Goal: Navigation & Orientation: Find specific page/section

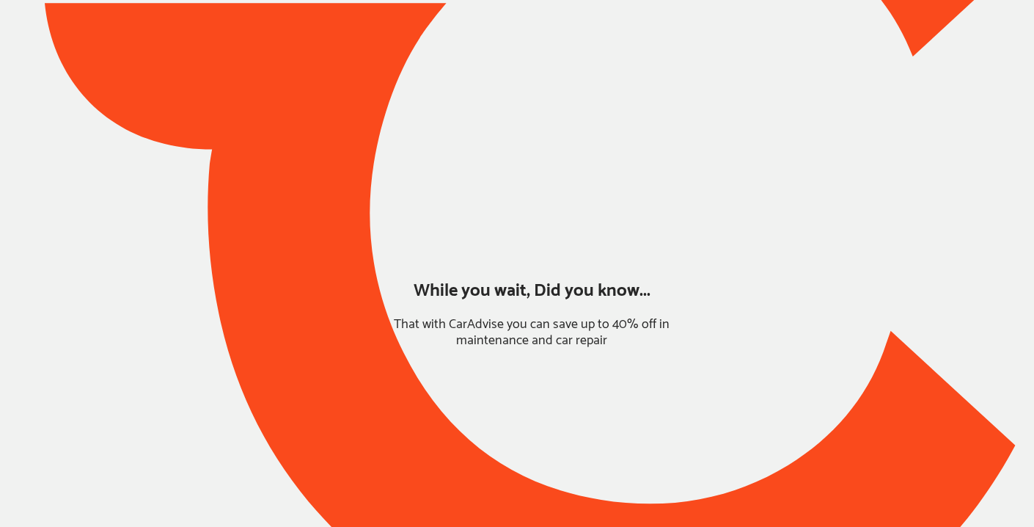
type input "*****"
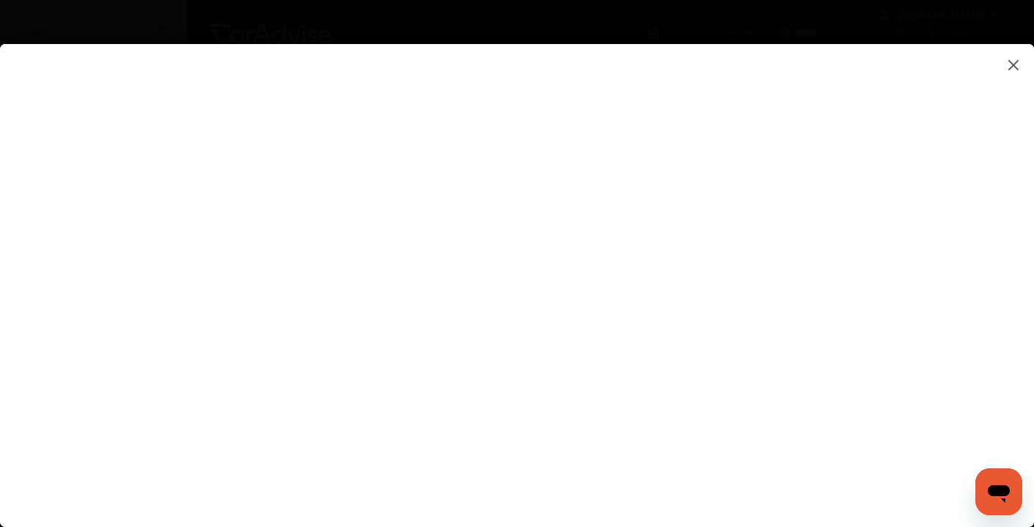
click at [706, 203] on flutter-view at bounding box center [517, 270] width 1034 height 453
click at [744, 282] on flutter-view at bounding box center [517, 270] width 1034 height 453
click at [864, 271] on flutter-view at bounding box center [517, 270] width 1034 height 453
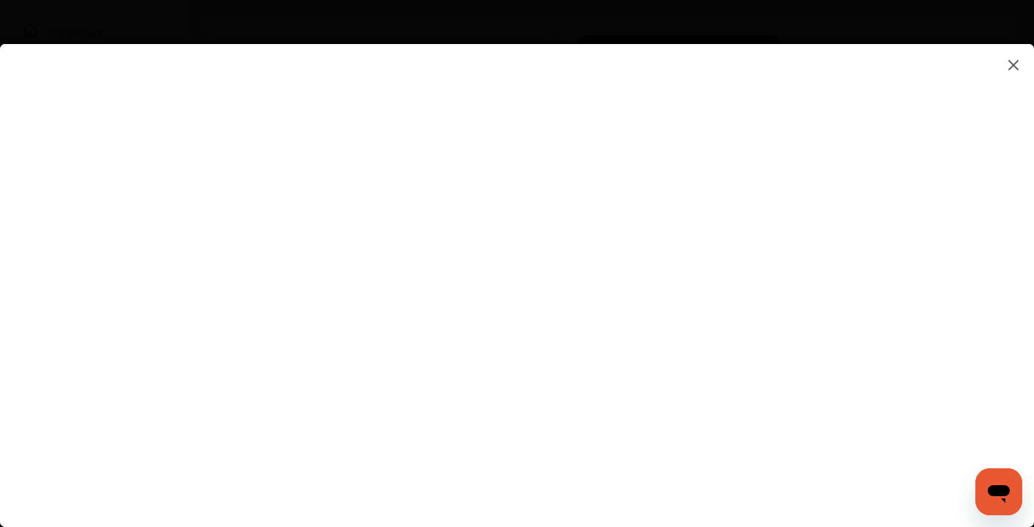
click at [905, 279] on flutter-view at bounding box center [517, 270] width 1034 height 453
click at [1014, 58] on img at bounding box center [1014, 65] width 18 height 18
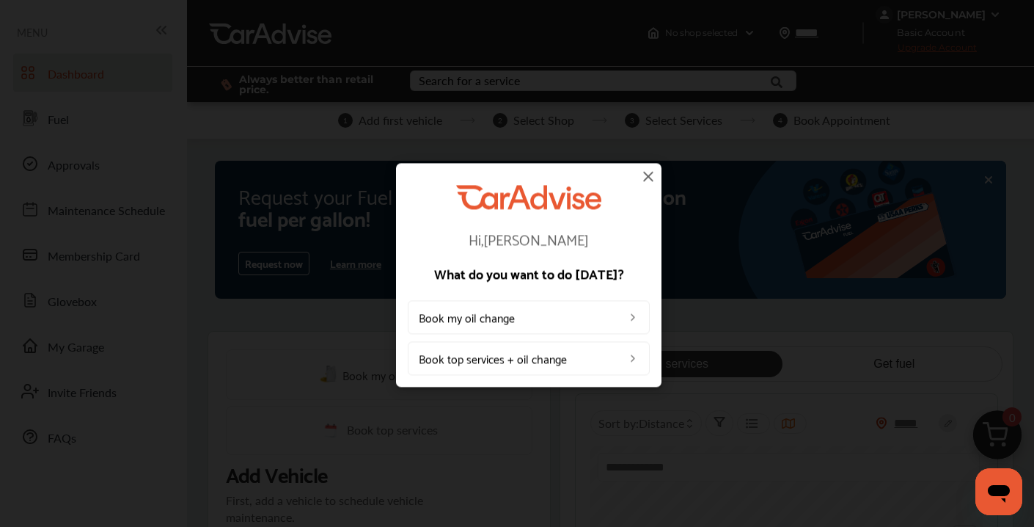
click at [646, 175] on img at bounding box center [649, 176] width 18 height 18
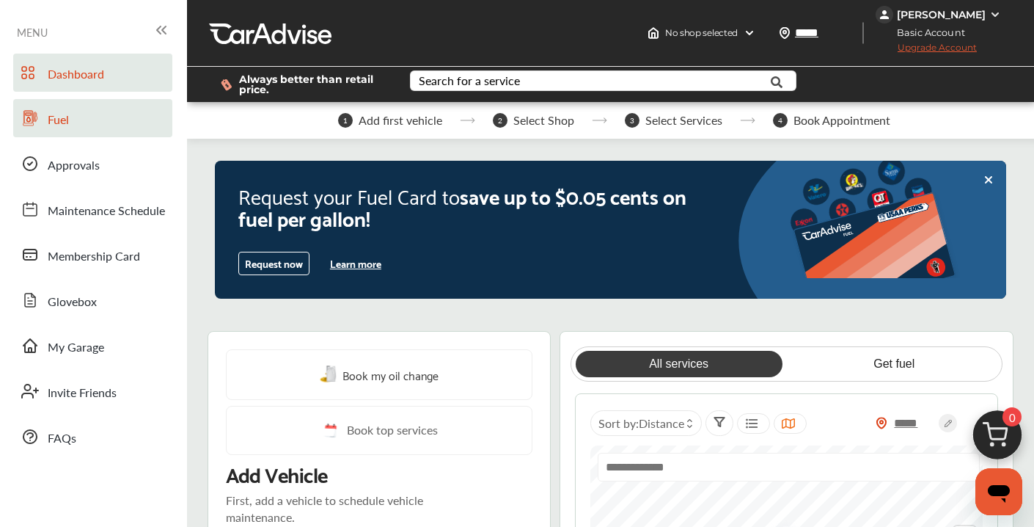
click at [61, 114] on span "Fuel" at bounding box center [58, 120] width 21 height 19
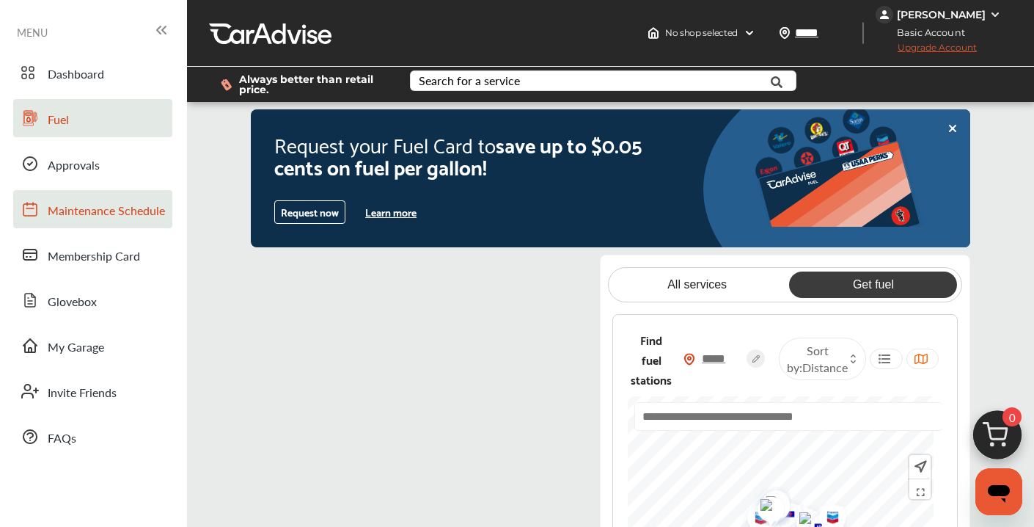
click at [77, 202] on span "Maintenance Schedule" at bounding box center [106, 211] width 117 height 19
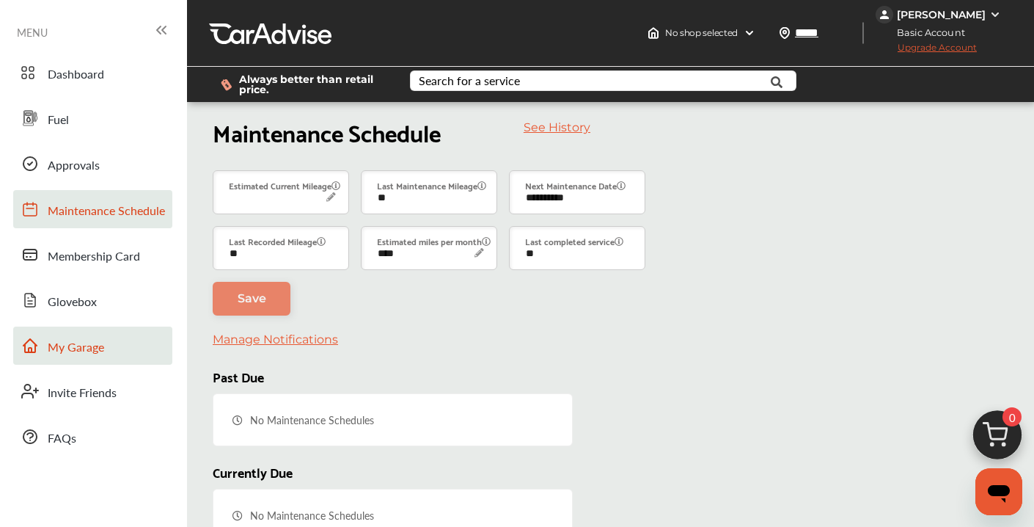
click at [70, 334] on link "My Garage" at bounding box center [92, 345] width 159 height 38
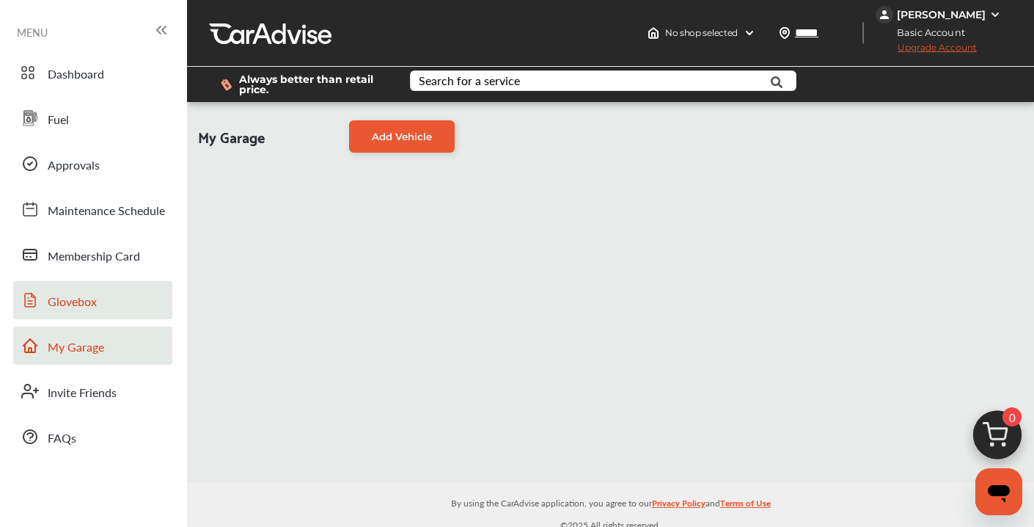
click at [77, 291] on link "Glovebox" at bounding box center [92, 300] width 159 height 38
